Goal: Register for event/course

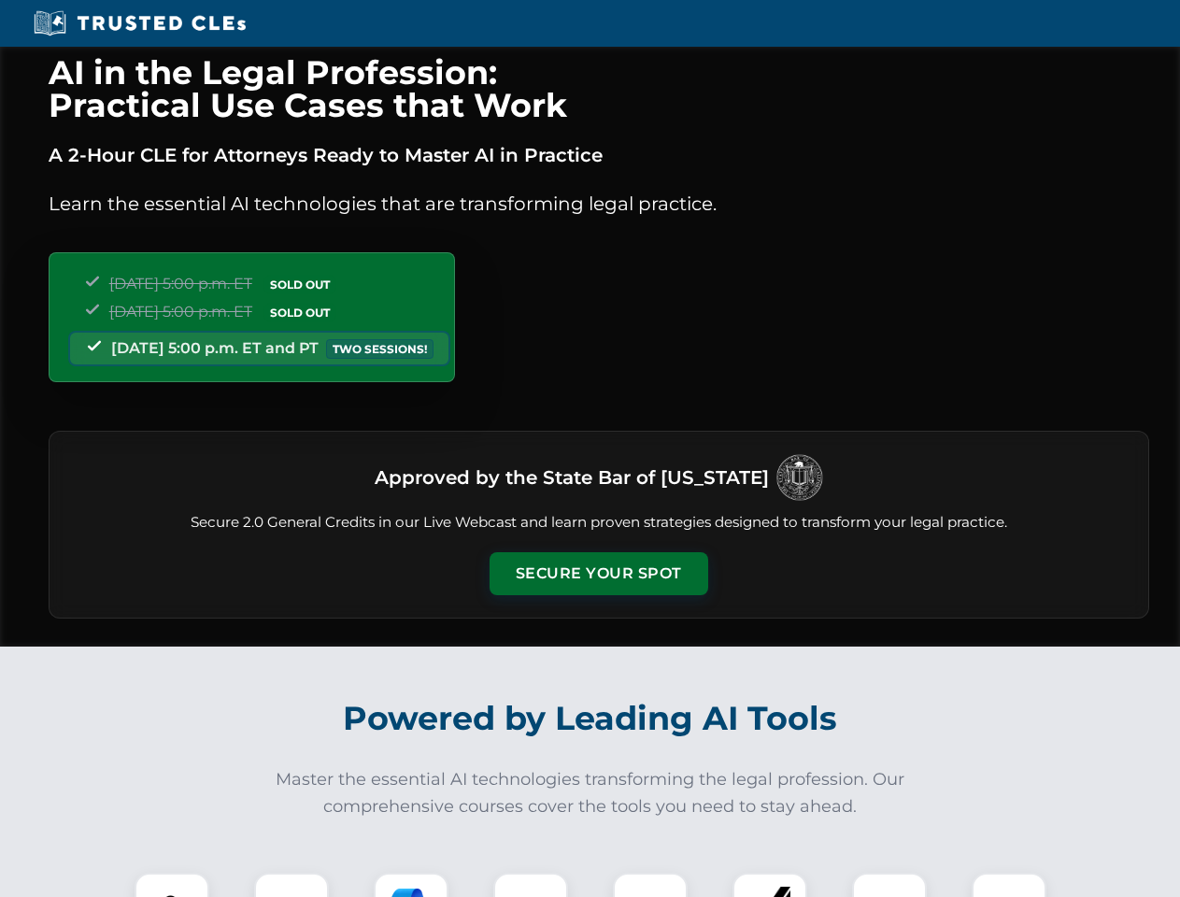
click at [598, 574] on button "Secure Your Spot" at bounding box center [599, 573] width 219 height 43
click at [172, 885] on img at bounding box center [172, 910] width 54 height 54
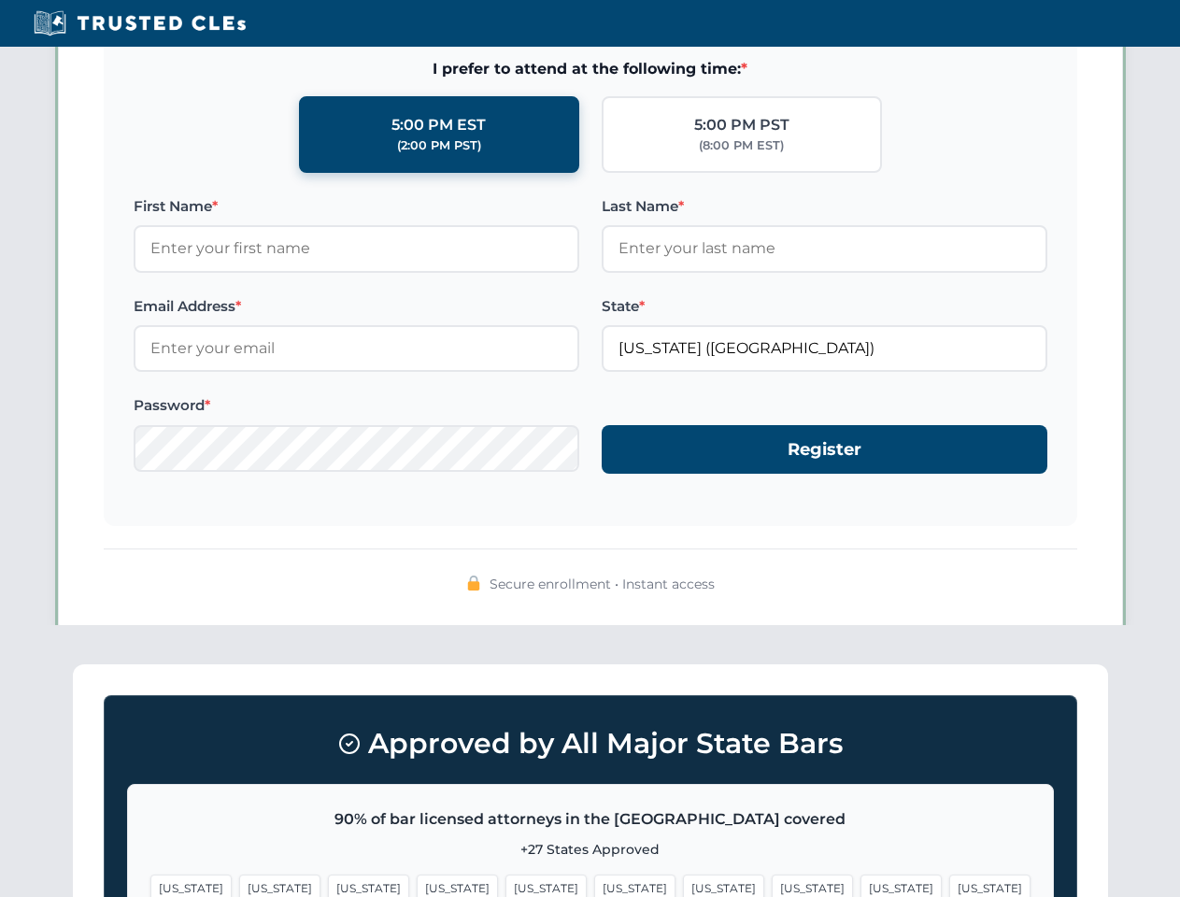
click at [683, 885] on span "[US_STATE]" at bounding box center [723, 888] width 81 height 27
click at [861, 885] on span "[US_STATE]" at bounding box center [901, 888] width 81 height 27
